Goal: Task Accomplishment & Management: Complete application form

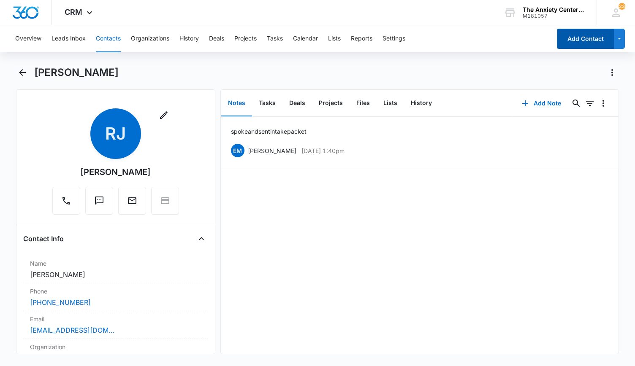
click at [590, 35] on button "Add Contact" at bounding box center [585, 39] width 57 height 20
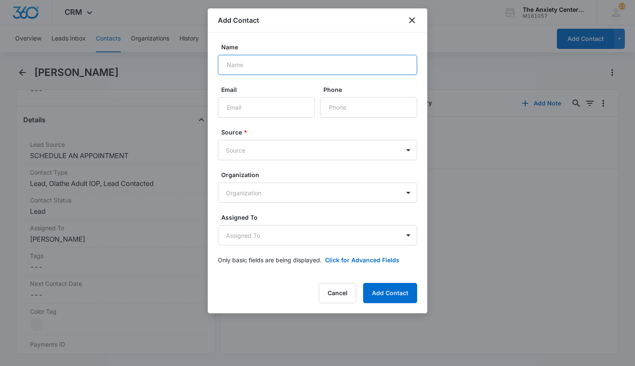
click at [242, 69] on input "Name" at bounding box center [317, 65] width 199 height 20
paste input "[PERSON_NAME]"
type input "[PERSON_NAME]"
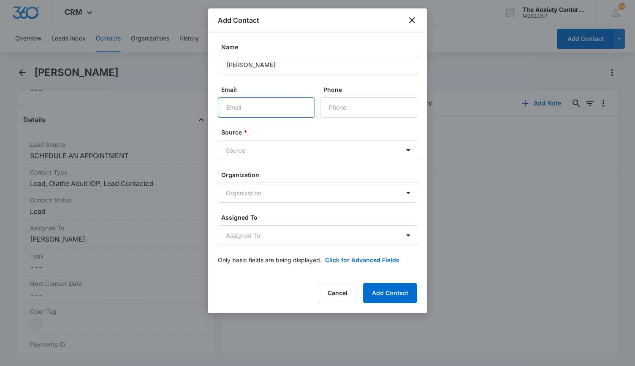
click at [246, 107] on input "Email" at bounding box center [266, 107] width 97 height 20
paste input "[EMAIL_ADDRESS][DOMAIN_NAME]"
type input "[EMAIL_ADDRESS][DOMAIN_NAME]"
click at [364, 108] on input "Phone" at bounding box center [368, 107] width 97 height 20
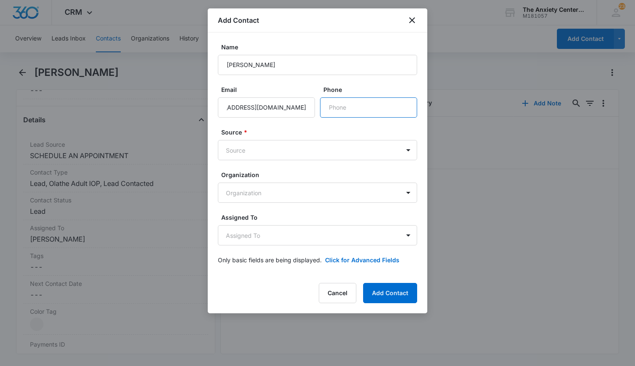
scroll to position [0, 0]
drag, startPoint x: 344, startPoint y: 113, endPoint x: 347, endPoint y: 105, distance: 8.2
paste input "[PHONE_NUMBER]"
type input "[PHONE_NUMBER]"
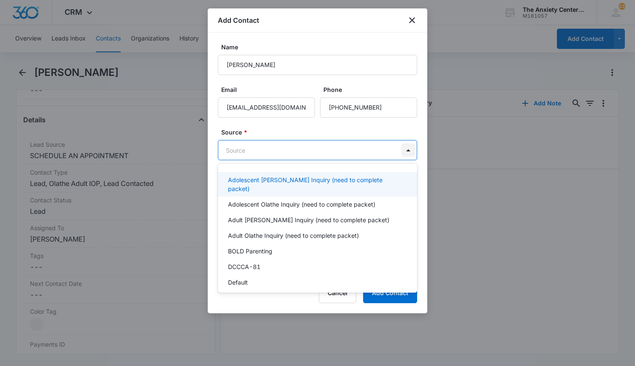
click at [411, 155] on body "CRM Apps Reputation Websites Forms CRM Email Social Payments POS Content Ads In…" at bounding box center [317, 183] width 635 height 366
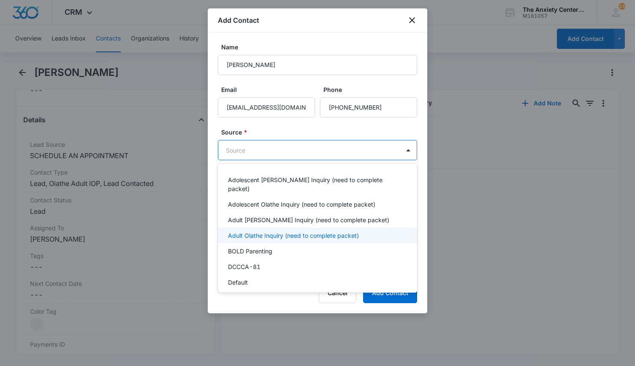
click at [270, 231] on p "Adult Olathe Inquiry (need to complete packet)" at bounding box center [293, 235] width 131 height 9
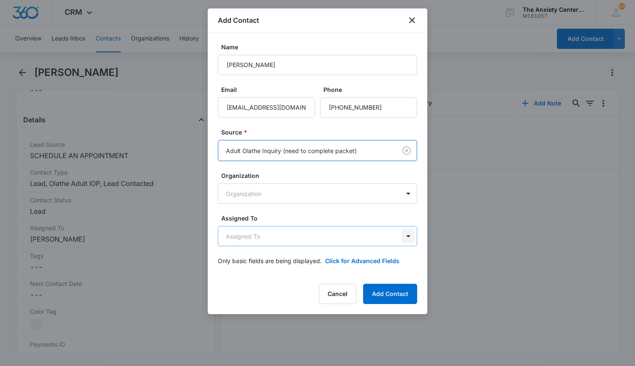
click at [408, 238] on body "CRM Apps Reputation Websites Forms CRM Email Social Payments POS Content Ads In…" at bounding box center [317, 183] width 635 height 366
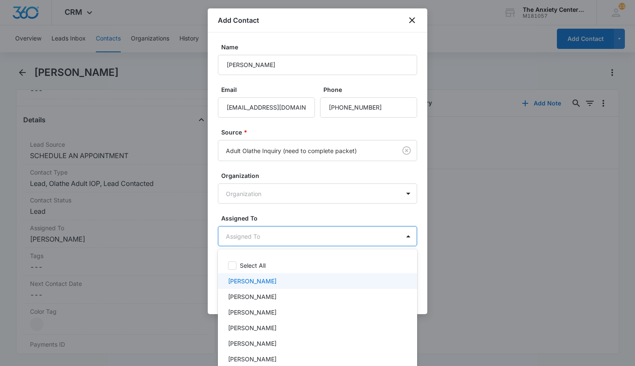
click at [275, 281] on div "[PERSON_NAME]" at bounding box center [316, 281] width 177 height 9
drag, startPoint x: 621, startPoint y: 271, endPoint x: 544, endPoint y: 270, distance: 77.7
click at [621, 271] on div at bounding box center [317, 183] width 635 height 366
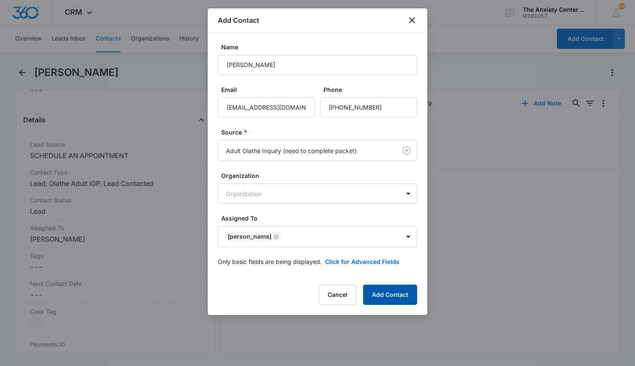
click at [397, 298] on button "Add Contact" at bounding box center [390, 295] width 54 height 20
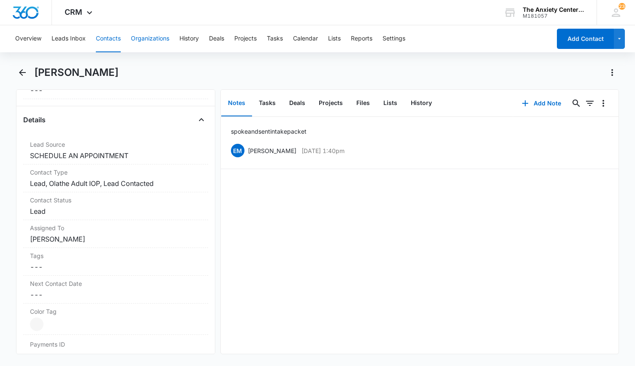
click at [154, 35] on button "Organizations" at bounding box center [150, 38] width 38 height 27
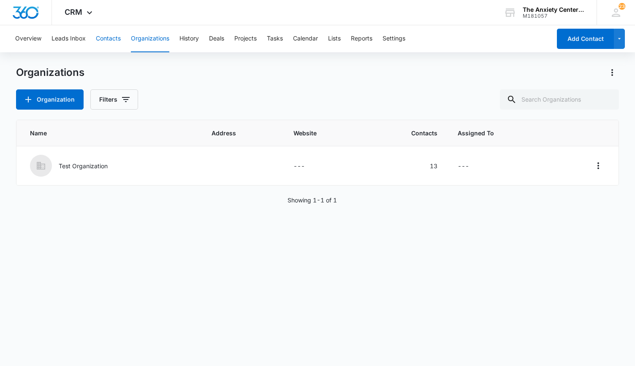
click at [105, 36] on button "Contacts" at bounding box center [108, 38] width 25 height 27
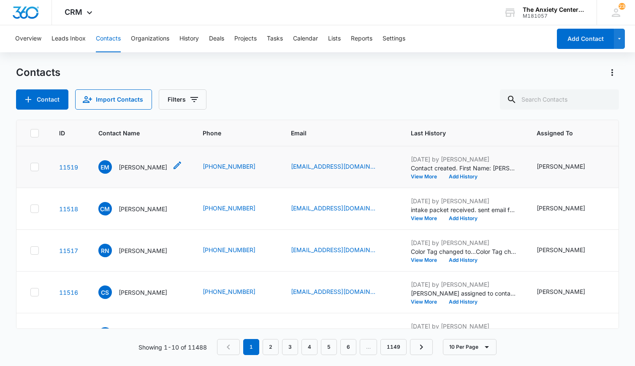
click at [138, 168] on p "[PERSON_NAME]" at bounding box center [143, 167] width 49 height 9
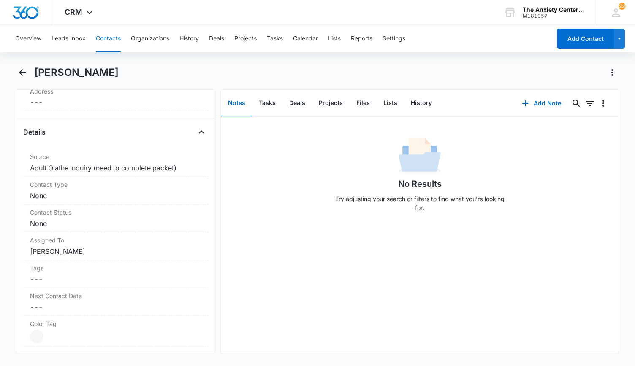
scroll to position [295, 0]
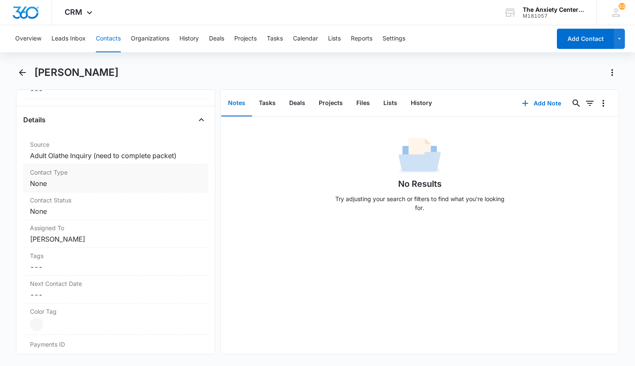
click at [150, 179] on dd "Cancel Save Changes None" at bounding box center [115, 184] width 171 height 10
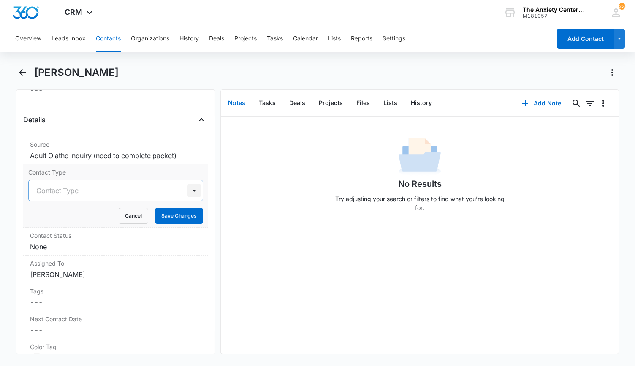
click at [187, 188] on div at bounding box center [194, 191] width 14 height 14
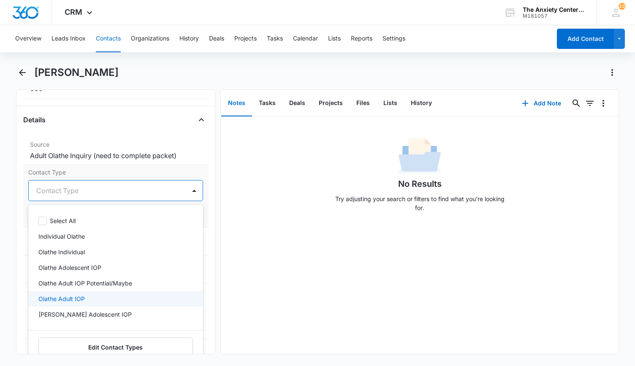
click at [104, 291] on div "Olathe Adult IOP" at bounding box center [115, 299] width 175 height 16
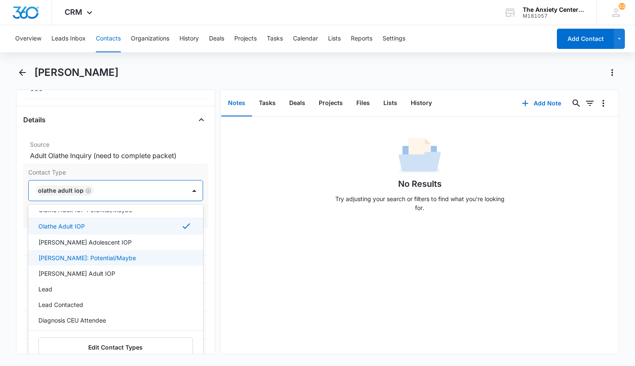
scroll to position [84, 0]
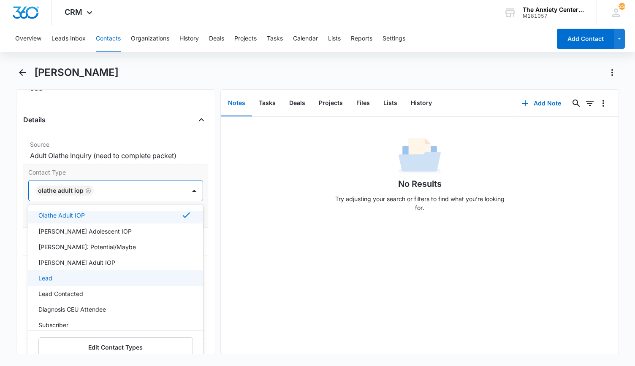
click at [101, 271] on div "Lead" at bounding box center [115, 279] width 175 height 16
click at [100, 291] on div "Lead Contacted" at bounding box center [114, 295] width 153 height 9
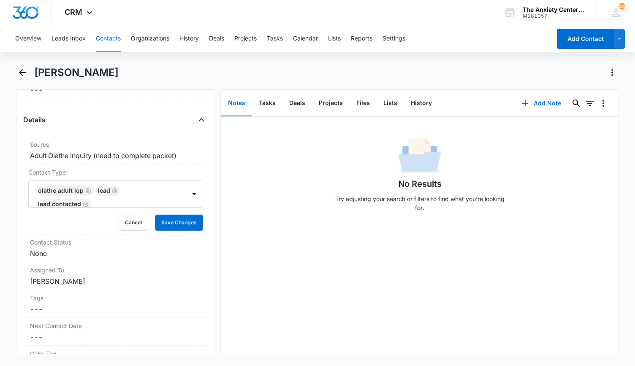
click at [229, 269] on div "No Results Try adjusting your search or filters to find what you’re looking for." at bounding box center [420, 235] width 398 height 237
click at [181, 223] on button "Save Changes" at bounding box center [179, 223] width 48 height 16
click at [150, 251] on dd "Cancel Save Changes None" at bounding box center [115, 254] width 171 height 10
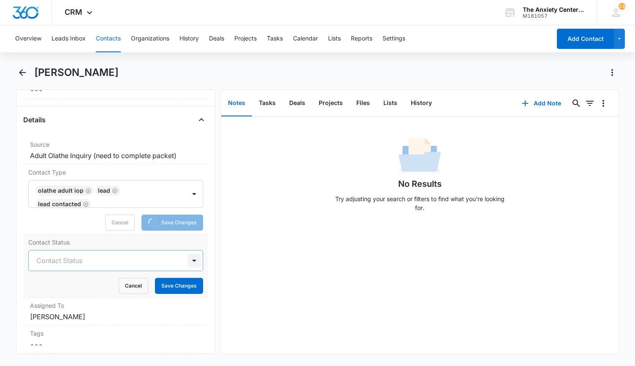
click at [188, 257] on div at bounding box center [194, 261] width 14 height 14
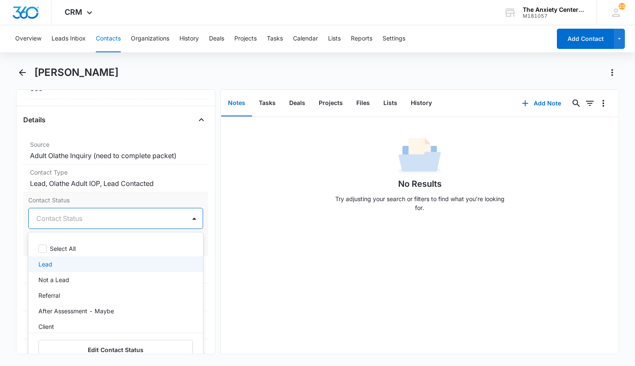
drag, startPoint x: 118, startPoint y: 270, endPoint x: 137, endPoint y: 264, distance: 19.5
click at [118, 268] on div "Lead" at bounding box center [115, 265] width 175 height 16
click at [248, 253] on div "No Results Try adjusting your search or filters to find what you’re looking for." at bounding box center [420, 235] width 398 height 237
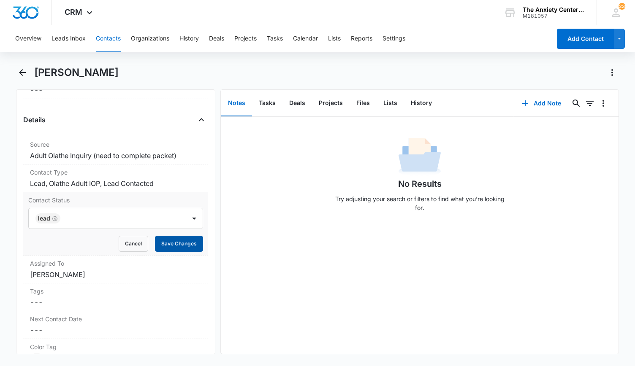
click at [177, 244] on button "Save Changes" at bounding box center [179, 244] width 48 height 16
click at [535, 103] on button "Add Note" at bounding box center [541, 103] width 56 height 20
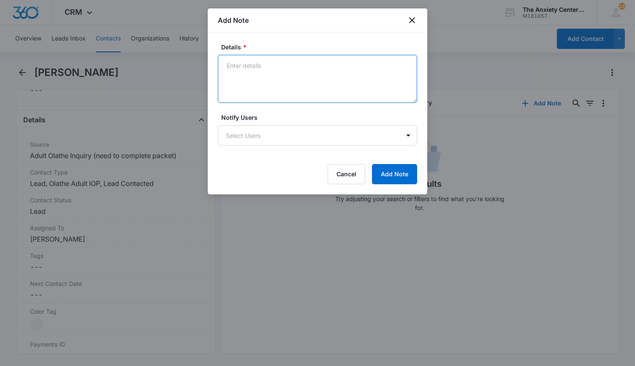
click at [248, 63] on textarea "Details *" at bounding box center [317, 79] width 199 height 48
type textarea "sent intake packet"
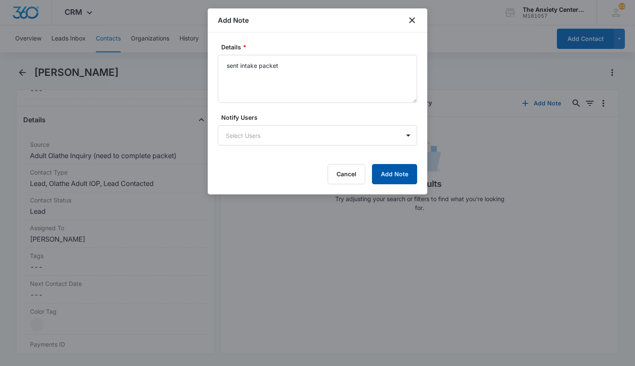
click at [386, 178] on button "Add Note" at bounding box center [394, 174] width 45 height 20
